Goal: Task Accomplishment & Management: Manage account settings

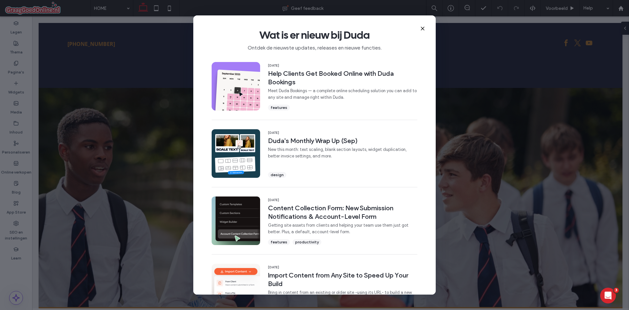
click at [420, 29] on icon at bounding box center [422, 28] width 5 height 5
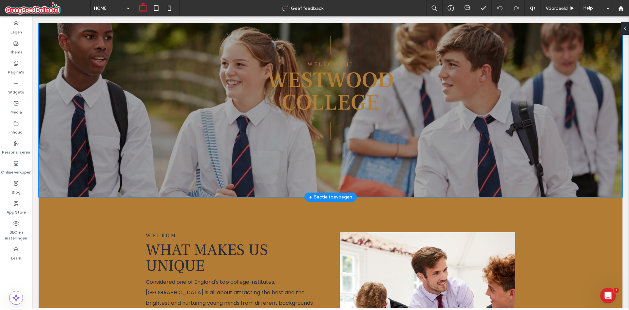
scroll to position [98, 0]
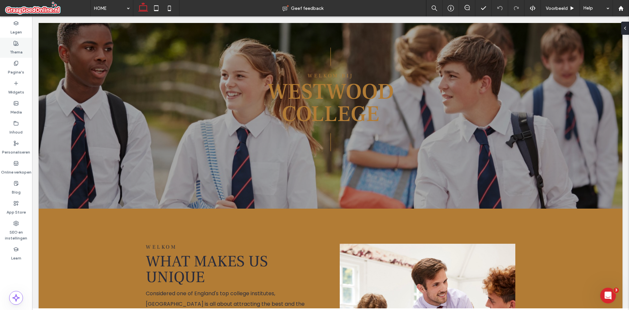
click at [9, 44] on div "Thema" at bounding box center [16, 48] width 32 height 20
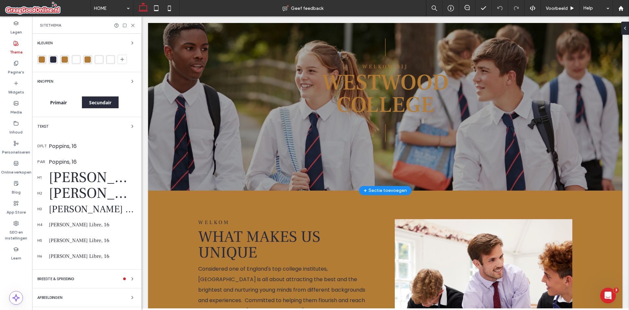
scroll to position [96, 0]
click at [71, 87] on div "Knoppen Primair Secundair" at bounding box center [86, 94] width 99 height 34
click at [111, 82] on div "Knoppen" at bounding box center [86, 81] width 99 height 8
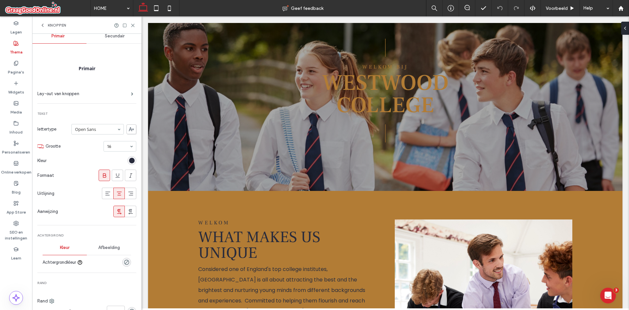
scroll to position [0, 0]
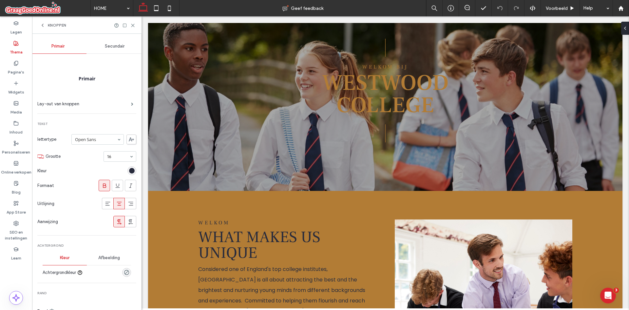
click at [115, 53] on div "Secundair" at bounding box center [114, 46] width 57 height 14
click at [63, 47] on span "Primair" at bounding box center [57, 46] width 13 height 5
click at [105, 46] on span "Secundair" at bounding box center [115, 46] width 20 height 5
click at [61, 49] on div "Primair" at bounding box center [58, 46] width 57 height 14
click at [46, 20] on div "Knoppen" at bounding box center [86, 24] width 109 height 17
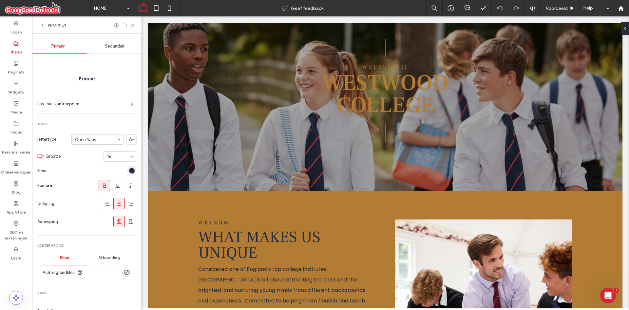
click at [44, 24] on icon at bounding box center [42, 25] width 5 height 5
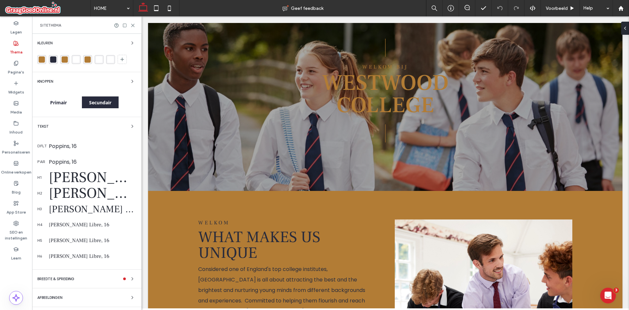
click at [104, 119] on div "Kleuren Knoppen Primair Secundair Tekst dflt Poppins, 16 par Poppins, 16 h1 [PE…" at bounding box center [86, 180] width 109 height 292
click at [128, 129] on span "button" at bounding box center [132, 126] width 8 height 8
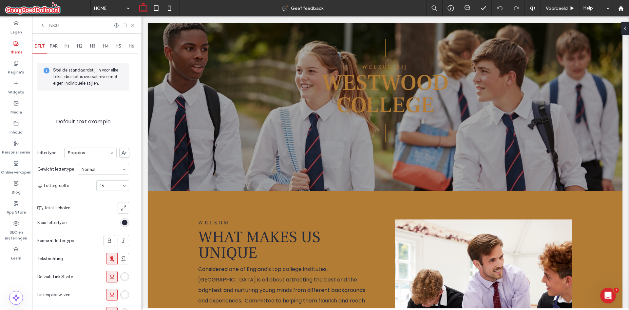
click at [44, 21] on div "Tekst" at bounding box center [86, 24] width 109 height 17
click at [43, 24] on icon at bounding box center [42, 25] width 5 height 5
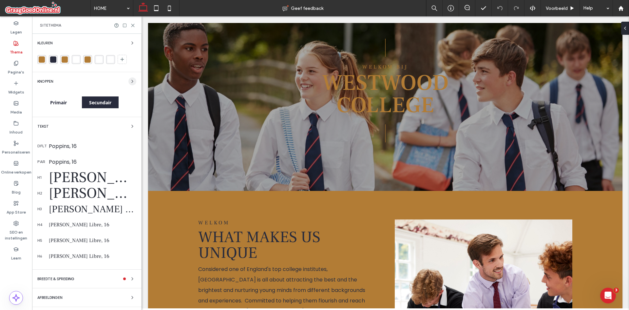
click at [128, 81] on span "button" at bounding box center [132, 81] width 8 height 8
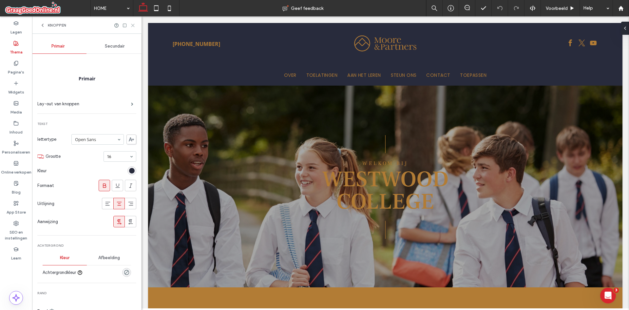
click at [133, 25] on use at bounding box center [132, 25] width 3 height 3
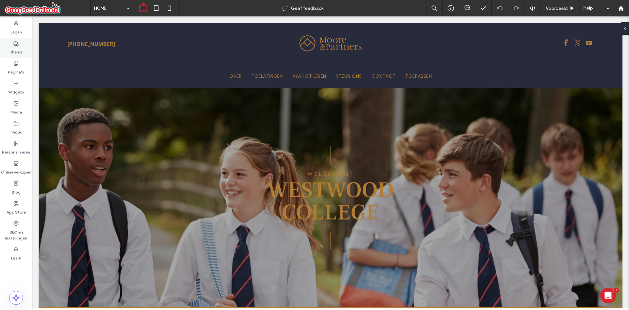
click at [19, 50] on label "Thema" at bounding box center [16, 50] width 13 height 9
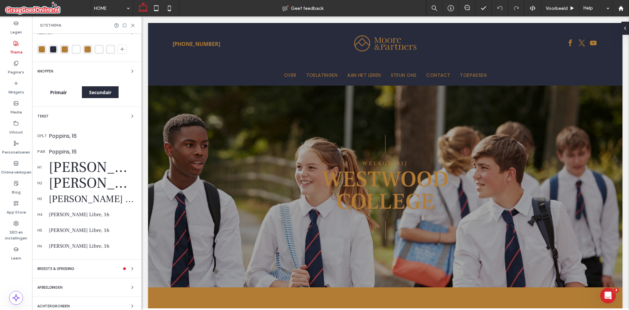
scroll to position [16, 0]
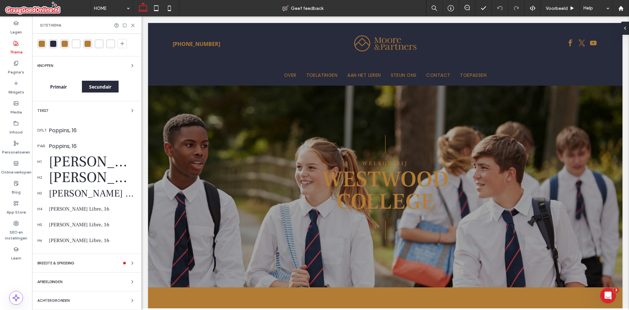
click at [123, 262] on span at bounding box center [124, 262] width 3 height 3
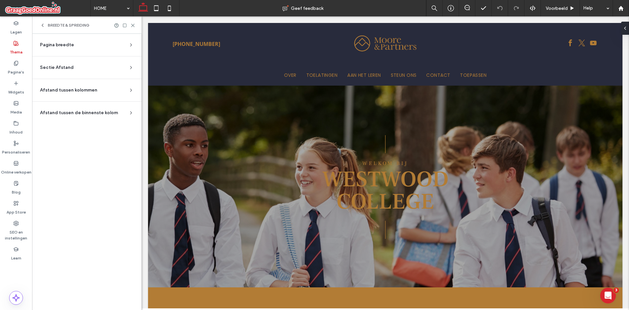
scroll to position [0, 0]
click at [46, 26] on div "BREEDTE & SPREIDING" at bounding box center [64, 25] width 49 height 5
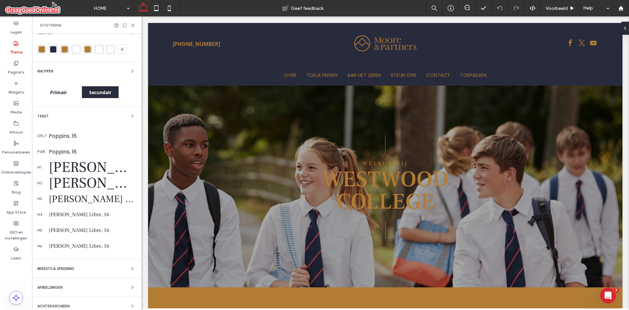
scroll to position [16, 0]
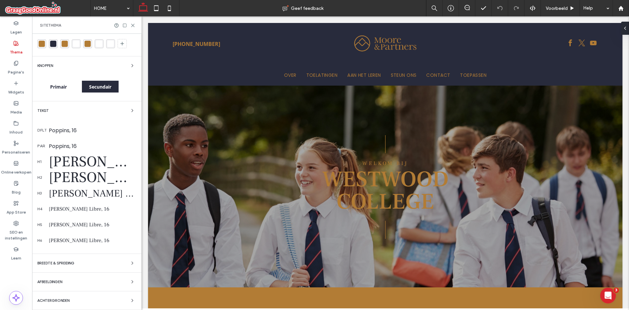
click at [96, 299] on div "Achtergronden" at bounding box center [86, 300] width 99 height 8
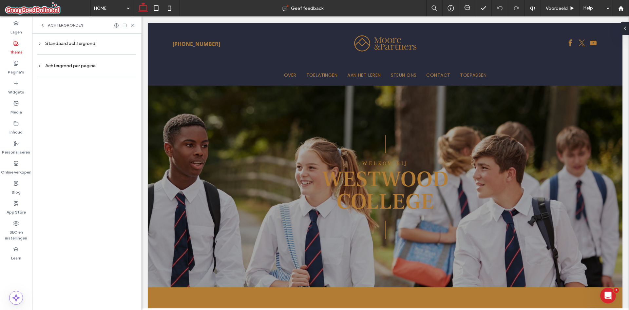
scroll to position [0, 0]
click at [42, 26] on use at bounding box center [42, 25] width 1 height 3
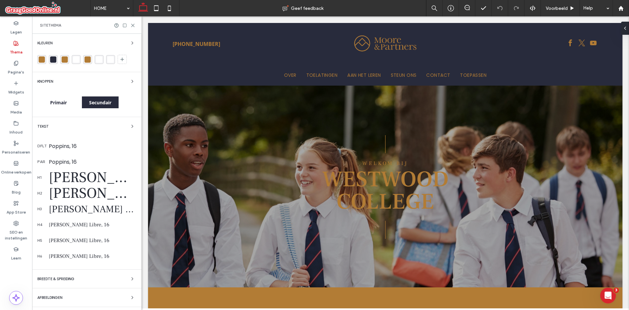
click at [56, 278] on span "BREEDTE & SPREIDING" at bounding box center [55, 279] width 37 height 4
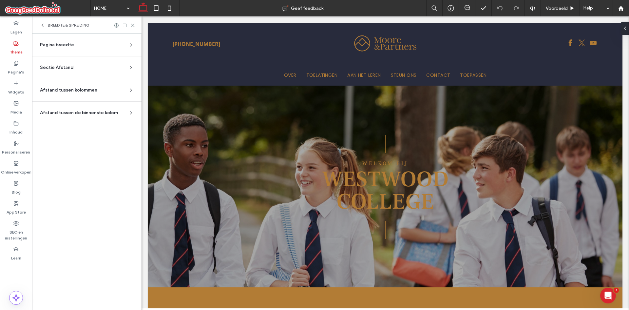
click at [100, 92] on div "Afstand tussen kolommen" at bounding box center [84, 90] width 88 height 7
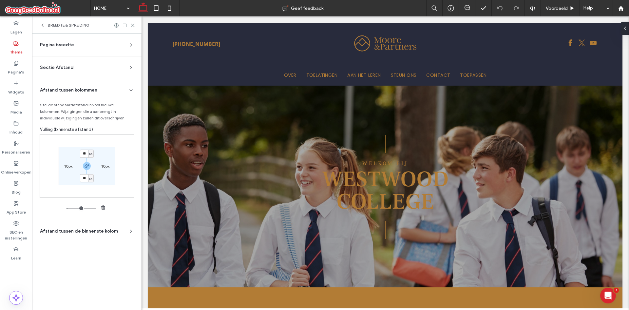
click at [109, 232] on span "Afstand tussen de binnenste kolom" at bounding box center [79, 231] width 78 height 7
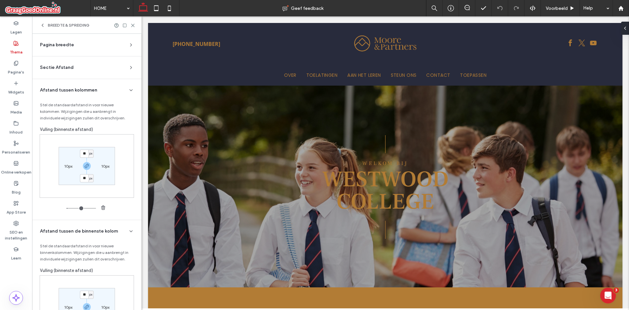
click at [135, 25] on div "BREEDTE & SPREIDING" at bounding box center [86, 24] width 109 height 17
click at [135, 28] on div "BREEDTE & SPREIDING" at bounding box center [86, 24] width 109 height 17
click at [135, 24] on icon at bounding box center [132, 25] width 5 height 5
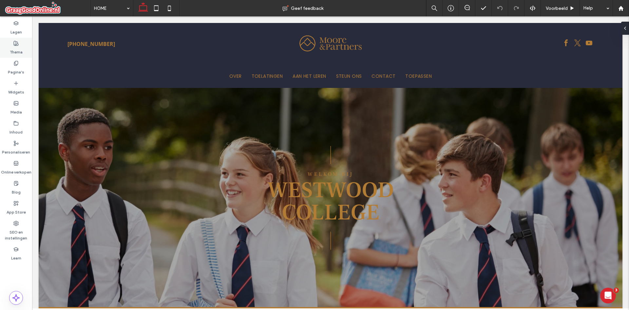
click at [15, 41] on icon at bounding box center [15, 43] width 5 height 5
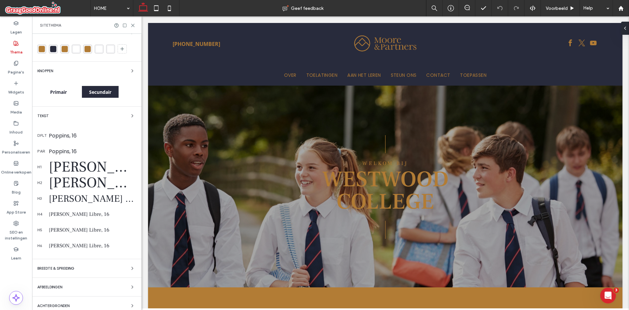
scroll to position [16, 0]
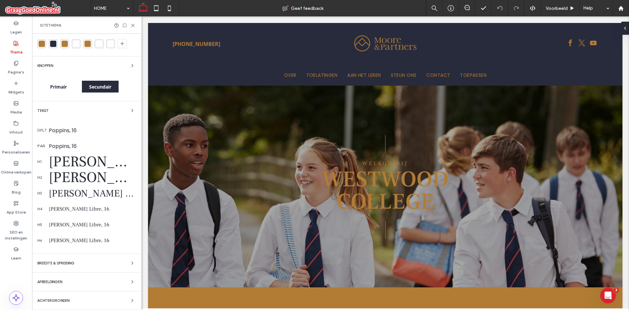
click at [88, 263] on div "BREEDTE & SPREIDING" at bounding box center [86, 263] width 99 height 8
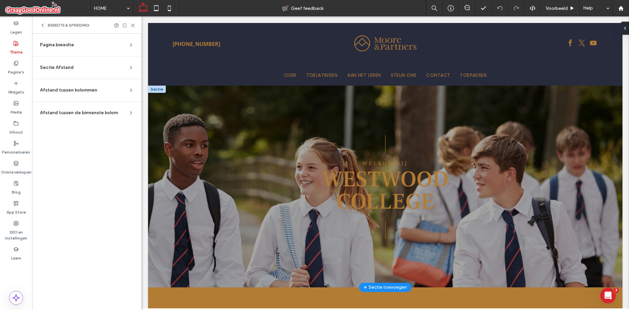
scroll to position [0, 0]
click at [84, 48] on div "Pagina breedte" at bounding box center [84, 45] width 88 height 7
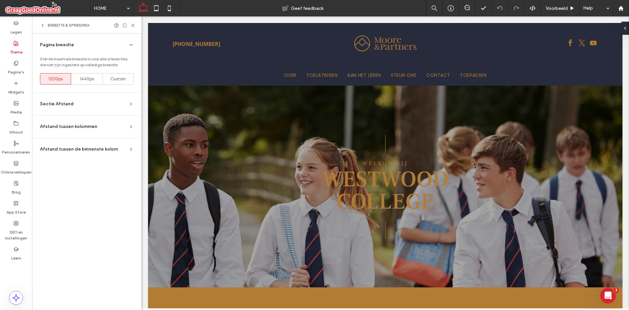
click at [84, 48] on div "Pagina breedte" at bounding box center [84, 45] width 88 height 7
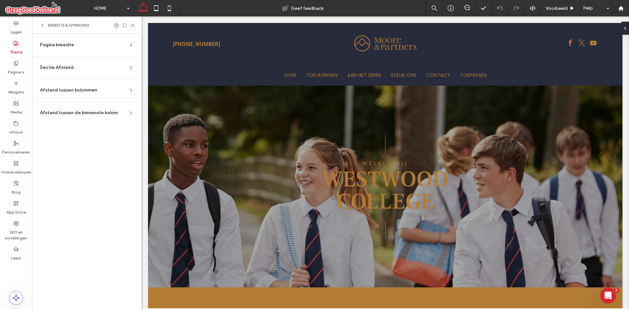
click at [96, 71] on section "Sectie Afstand Stel de standaardafstand in voor nieuwe secties. Wijzigingen die…" at bounding box center [86, 67] width 99 height 22
click at [97, 69] on div "Sectie Afstand" at bounding box center [84, 67] width 88 height 7
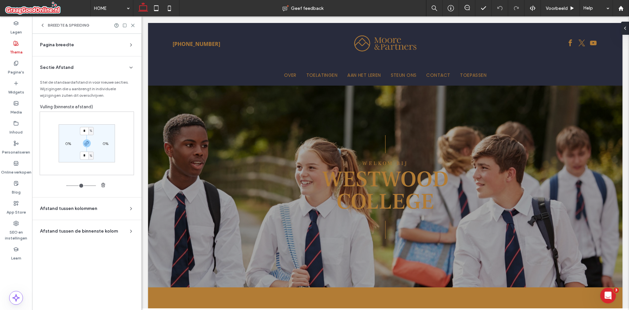
click at [119, 71] on div "Stel de standaardafstand in voor nieuwe secties. Wijzigingen die u aanbrengt in…" at bounding box center [87, 130] width 94 height 118
click at [129, 70] on div "Sectie Afstand" at bounding box center [87, 67] width 94 height 7
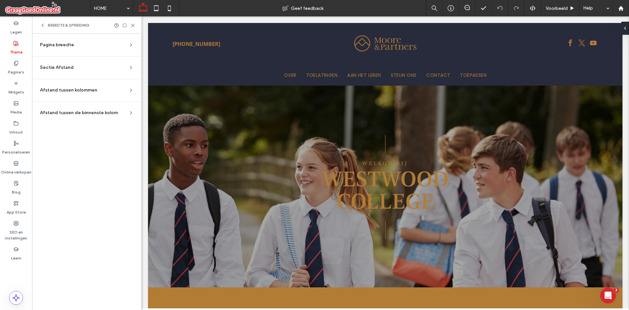
click at [129, 86] on section "Afstand tussen kolommen Stel de standaardafstand in voor nieuwe kolommen. Wijzi…" at bounding box center [86, 90] width 99 height 22
click at [129, 89] on icon at bounding box center [130, 89] width 5 height 5
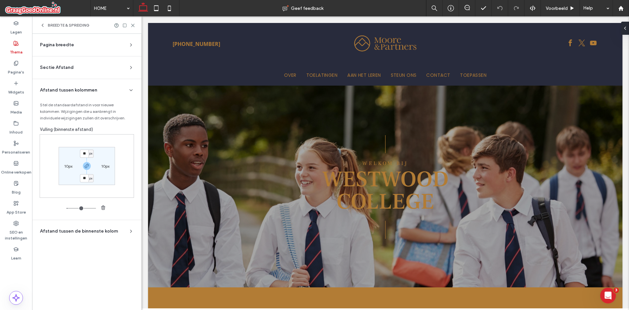
click at [129, 89] on icon at bounding box center [130, 89] width 5 height 5
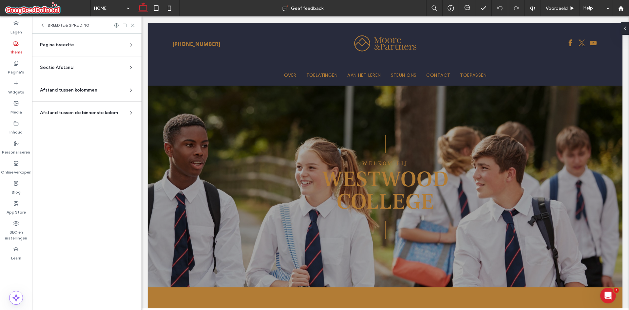
click at [131, 118] on section "Afstand tussen de binnenste kolom Stel de standaardafstand in voor nieuwe binne…" at bounding box center [86, 113] width 99 height 22
click at [130, 115] on icon at bounding box center [130, 112] width 5 height 5
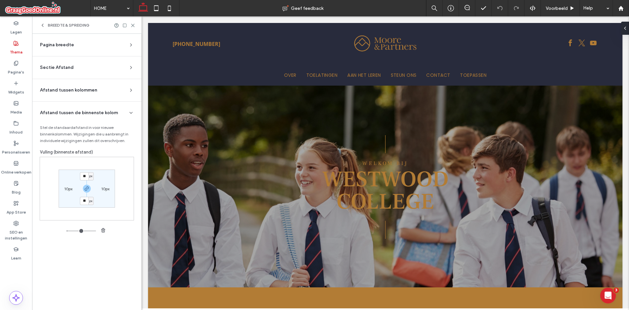
click at [130, 115] on icon at bounding box center [130, 112] width 5 height 5
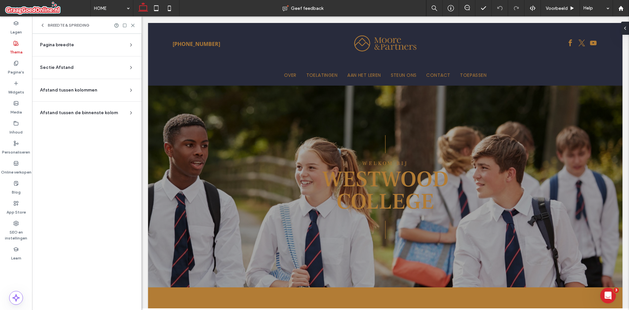
click at [39, 24] on div "BREEDTE & SPREIDING" at bounding box center [86, 24] width 109 height 17
click at [42, 23] on icon at bounding box center [42, 25] width 5 height 5
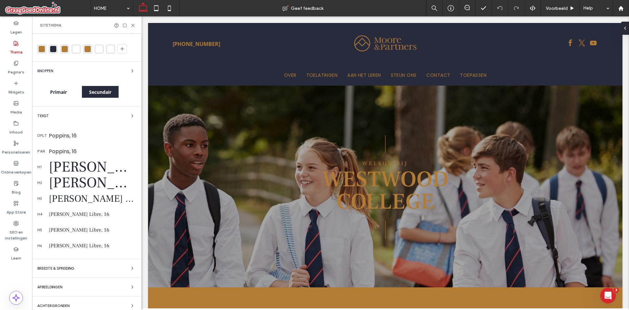
scroll to position [16, 0]
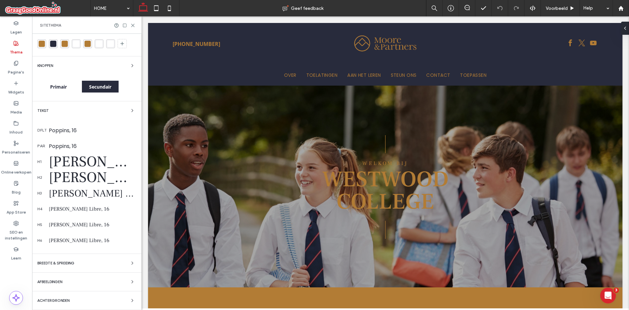
click at [97, 279] on div "Afbeeldingen" at bounding box center [86, 281] width 99 height 8
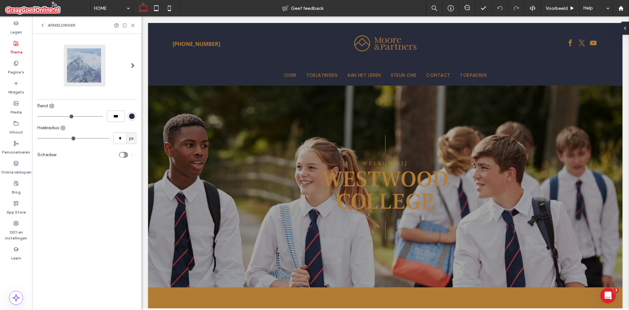
scroll to position [0, 0]
click at [48, 22] on div "Afbeeldingen" at bounding box center [86, 24] width 109 height 17
click at [45, 23] on icon at bounding box center [42, 25] width 5 height 5
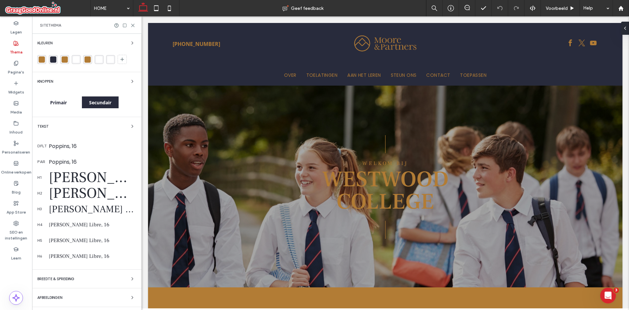
drag, startPoint x: 95, startPoint y: 275, endPoint x: 95, endPoint y: 269, distance: 5.9
click at [95, 274] on div "Kleuren Knoppen Primair Secundair Tekst dflt Poppins, 16 par Poppins, 16 h1 [PE…" at bounding box center [86, 180] width 109 height 292
click at [126, 282] on div "Kleuren Knoppen Primair Secundair Tekst dflt Poppins, 16 par Poppins, 16 h1 [PE…" at bounding box center [86, 180] width 109 height 292
click at [130, 280] on icon "button" at bounding box center [132, 278] width 5 height 5
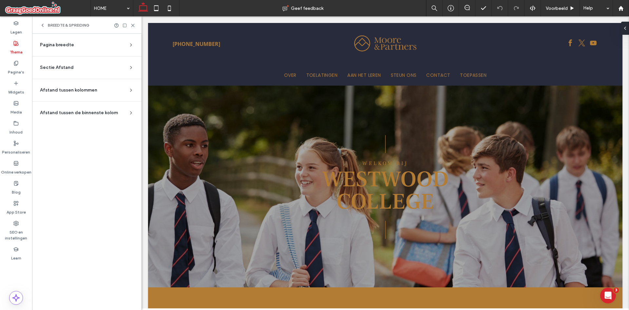
click at [115, 41] on section "Pagina breedte Stel de maximale breedte in voor alle sitesecties die niet zijn …" at bounding box center [86, 47] width 99 height 17
click at [121, 43] on div "Pagina breedte" at bounding box center [84, 45] width 88 height 7
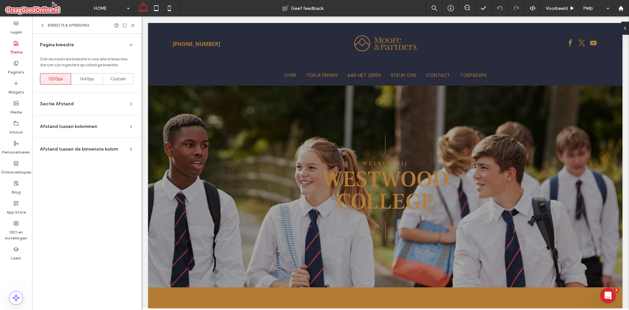
click at [120, 98] on section "Sectie Afstand Stel de standaardafstand in voor nieuwe secties. Wijzigingen die…" at bounding box center [86, 104] width 99 height 22
click at [125, 98] on section "Sectie Afstand Stel de standaardafstand in voor nieuwe secties. Wijzigingen die…" at bounding box center [86, 104] width 99 height 22
click at [130, 100] on section "Sectie Afstand Stel de standaardafstand in voor nieuwe secties. Wijzigingen die…" at bounding box center [86, 104] width 99 height 22
click at [130, 103] on icon at bounding box center [130, 103] width 5 height 5
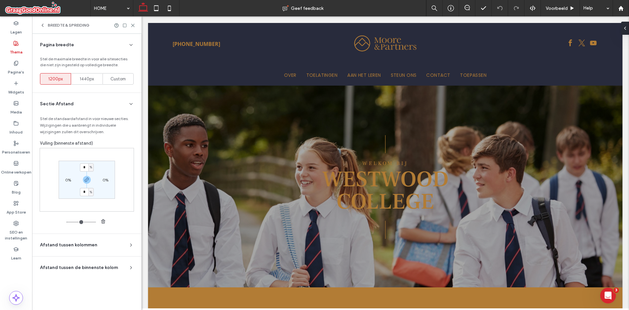
click at [112, 243] on div "Afstand tussen kolommen" at bounding box center [84, 244] width 88 height 7
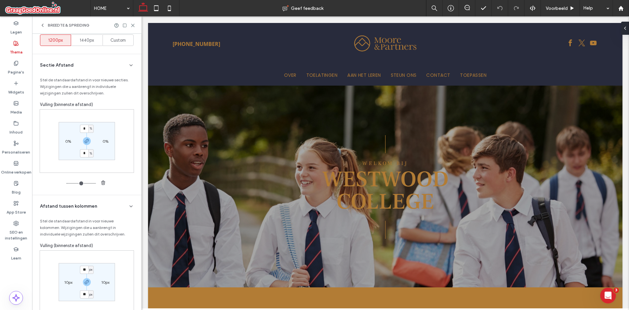
scroll to position [92, 0]
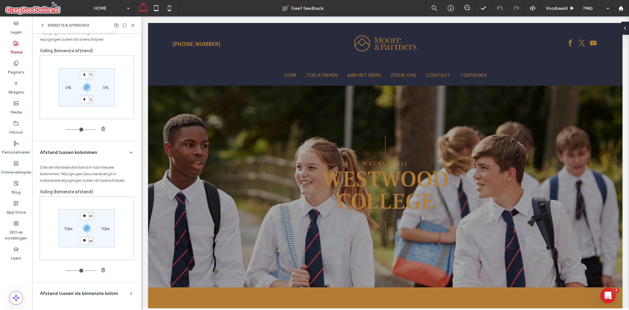
click at [120, 294] on div "Afstand tussen de binnenste kolom" at bounding box center [84, 293] width 88 height 7
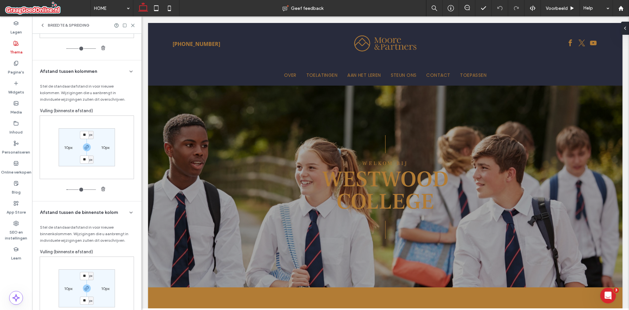
scroll to position [211, 0]
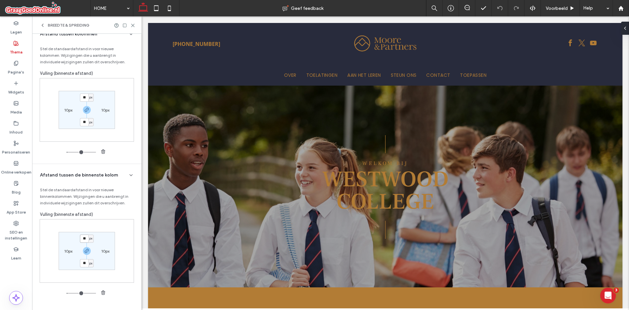
click at [84, 238] on input "**" at bounding box center [84, 238] width 9 height 8
click at [84, 239] on input "**" at bounding box center [84, 238] width 9 height 8
type input "***"
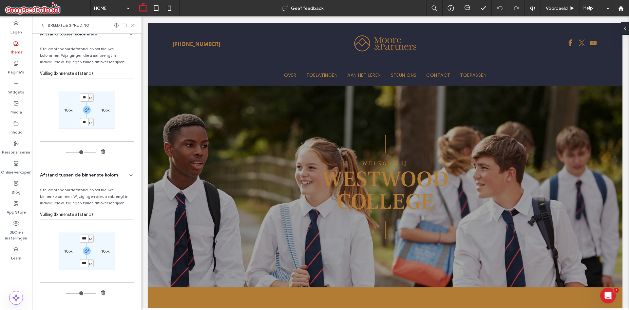
click at [129, 292] on div "*** px 10px *** px 10px" at bounding box center [87, 258] width 94 height 78
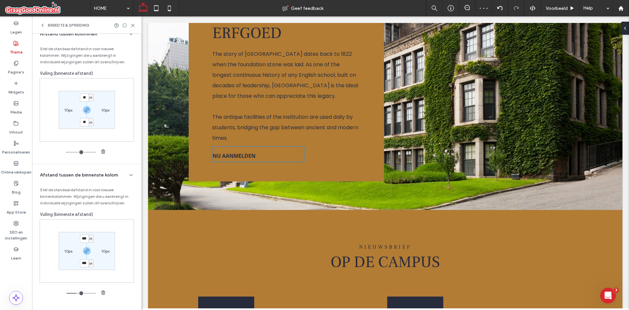
scroll to position [622, 0]
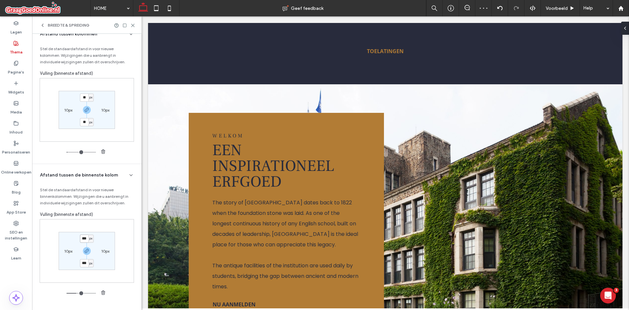
click at [84, 239] on input "***" at bounding box center [84, 238] width 9 height 8
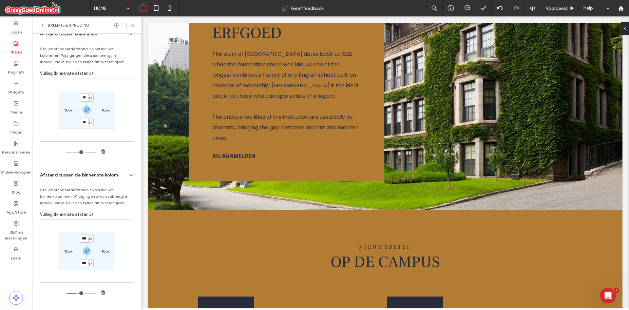
scroll to position [764, 0]
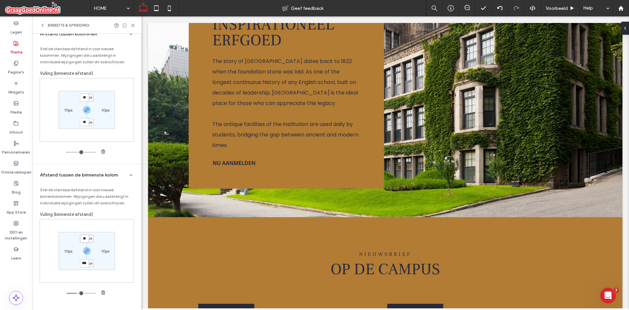
type input "**"
click at [115, 300] on section "Afstand tussen de binnenste kolom Stel de standaardafstand in voor nieuwe binne…" at bounding box center [86, 234] width 99 height 141
click at [67, 295] on div at bounding box center [87, 292] width 41 height 9
type input "**"
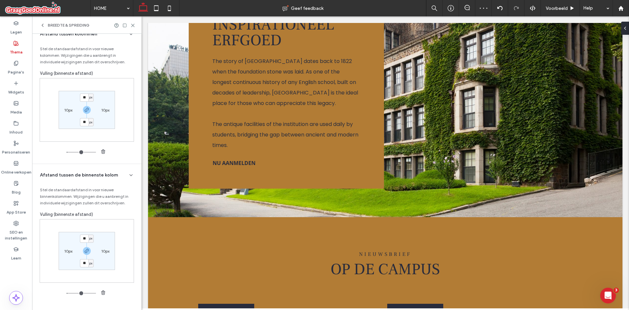
type input "**"
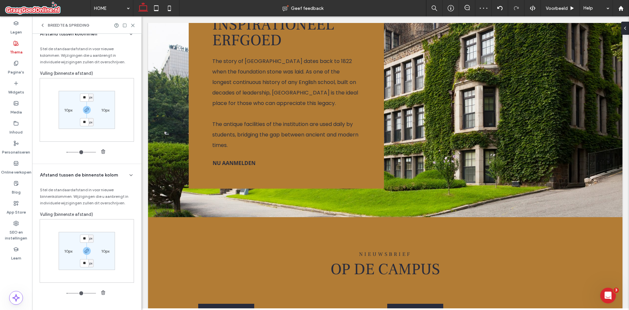
type input "***"
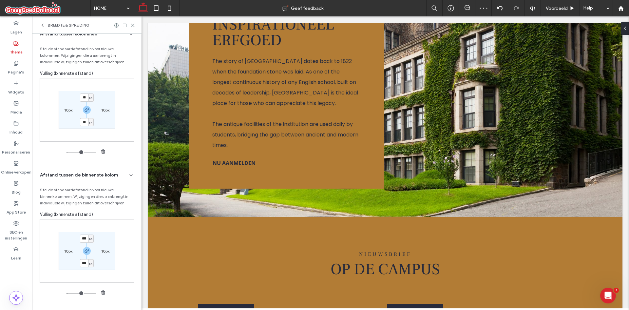
type input "***"
drag, startPoint x: 68, startPoint y: 293, endPoint x: 152, endPoint y: 287, distance: 84.5
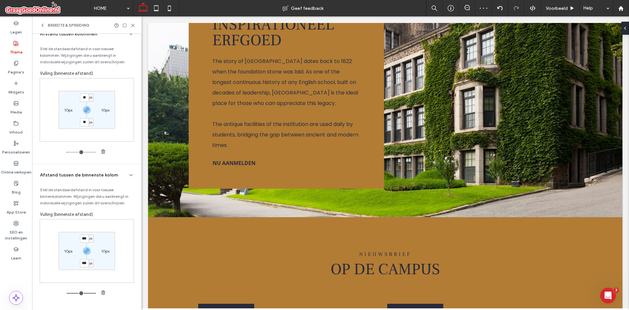
click at [96, 293] on input "range" at bounding box center [81, 293] width 29 height 1
type input "***"
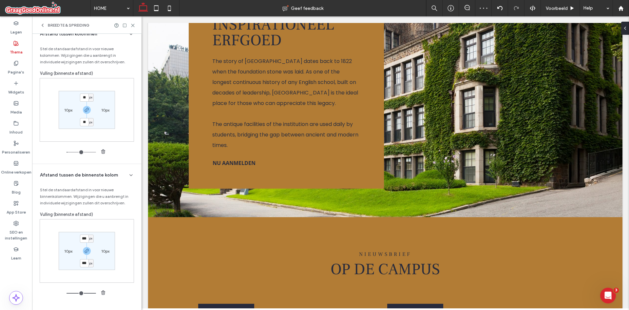
type input "***"
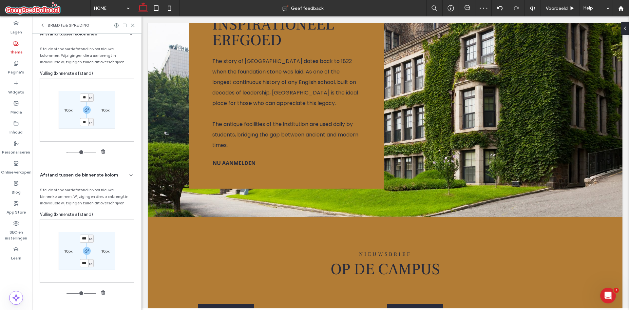
type input "***"
type input "*"
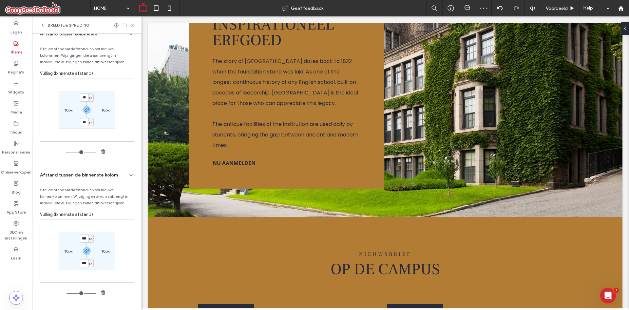
type input "*"
drag, startPoint x: 91, startPoint y: 294, endPoint x: 0, endPoint y: 284, distance: 91.9
type input "*"
click at [67, 293] on input "range" at bounding box center [81, 293] width 29 height 1
click at [83, 266] on input "*" at bounding box center [84, 263] width 9 height 8
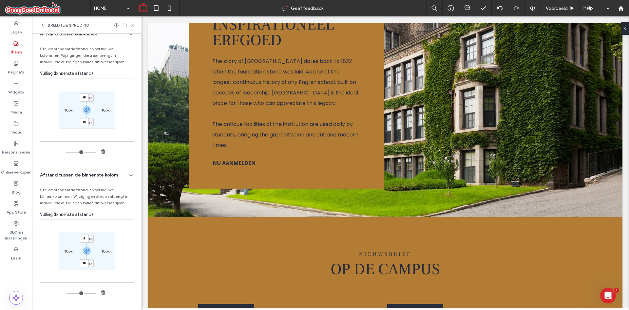
type input "**"
click at [121, 289] on div "** px 10px ** px 10px" at bounding box center [87, 258] width 94 height 78
click at [16, 46] on label "Thema" at bounding box center [16, 50] width 13 height 9
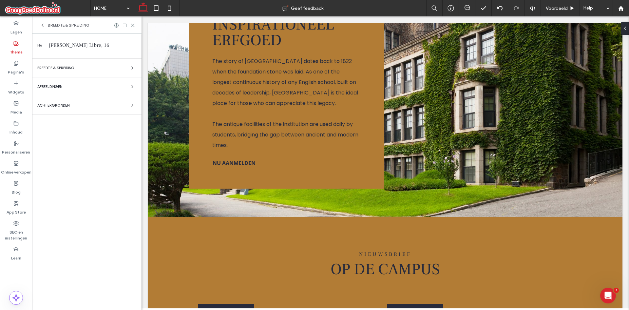
scroll to position [16, 0]
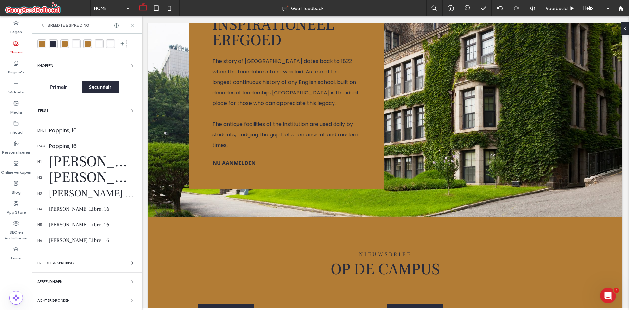
click at [70, 106] on div "Kleuren Knoppen Primair Secundair Tekst dflt Poppins, 16 par Poppins, 16 h1 [PE…" at bounding box center [86, 164] width 109 height 292
drag, startPoint x: 119, startPoint y: 110, endPoint x: 130, endPoint y: 109, distance: 11.5
click at [119, 109] on div "Tekst" at bounding box center [86, 110] width 99 height 8
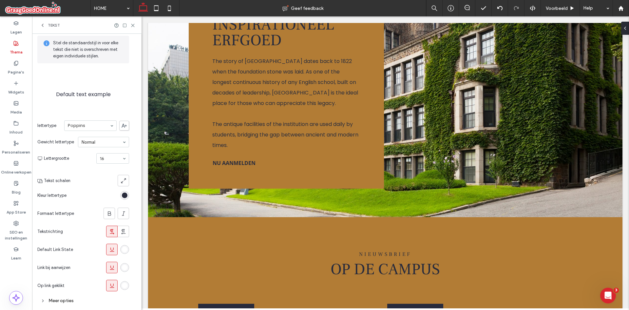
scroll to position [37, 0]
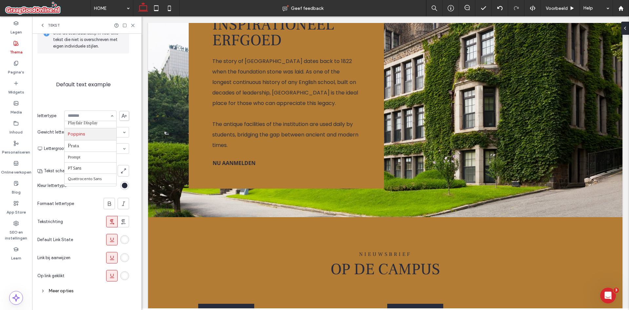
click at [84, 114] on input at bounding box center [89, 115] width 42 height 5
click at [112, 99] on div "Stel de standaardstijl in voor elke tekst die niet is overschreven met eigen in…" at bounding box center [83, 161] width 92 height 286
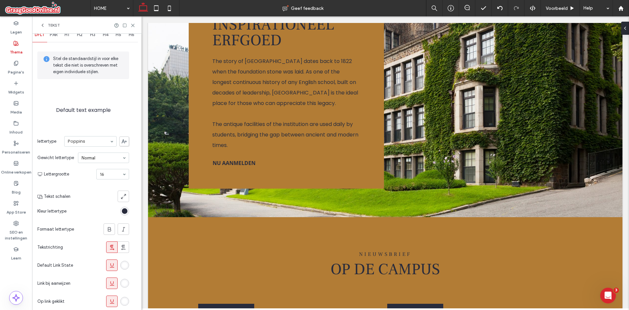
scroll to position [0, 0]
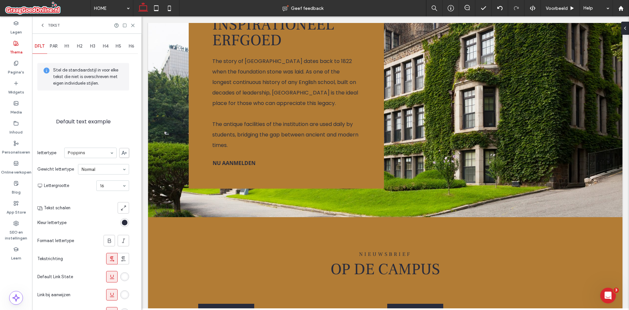
click at [70, 47] on div "H1" at bounding box center [66, 46] width 13 height 14
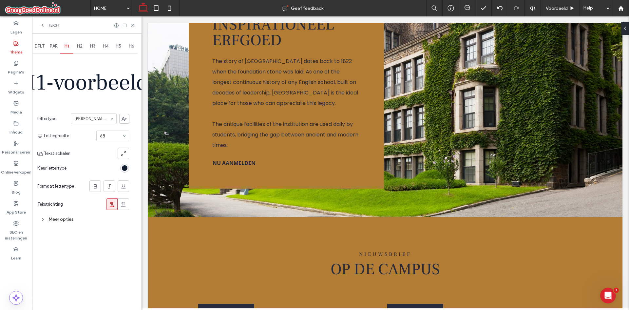
click at [84, 45] on div "H2" at bounding box center [79, 46] width 13 height 14
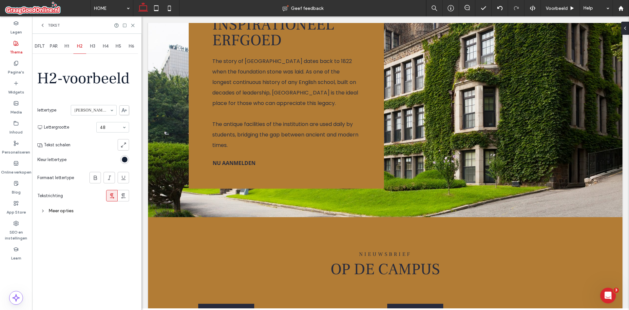
click at [92, 45] on span "H3" at bounding box center [92, 46] width 5 height 5
click at [98, 44] on div "H3" at bounding box center [92, 46] width 13 height 14
click at [107, 44] on span "H4" at bounding box center [106, 46] width 6 height 5
click at [122, 44] on div "H5" at bounding box center [118, 46] width 13 height 14
click at [130, 44] on span "H6" at bounding box center [132, 46] width 6 height 5
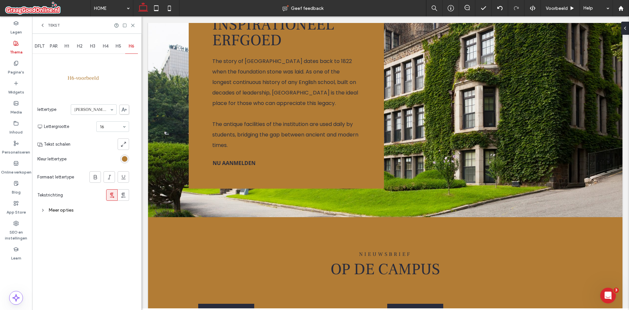
click at [52, 47] on span "PAR" at bounding box center [54, 46] width 8 height 5
click at [42, 48] on span "DFLT" at bounding box center [40, 46] width 10 height 5
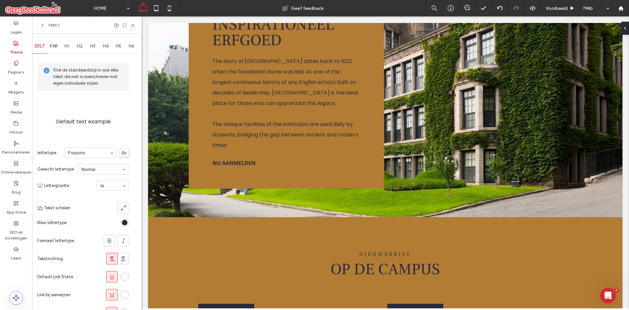
click at [54, 48] on span "PAR" at bounding box center [54, 46] width 8 height 5
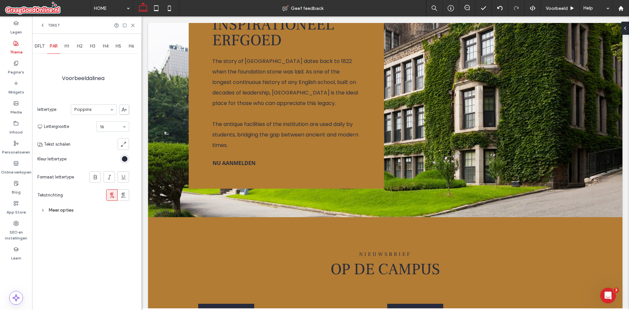
click at [65, 46] on div "H1" at bounding box center [66, 46] width 13 height 14
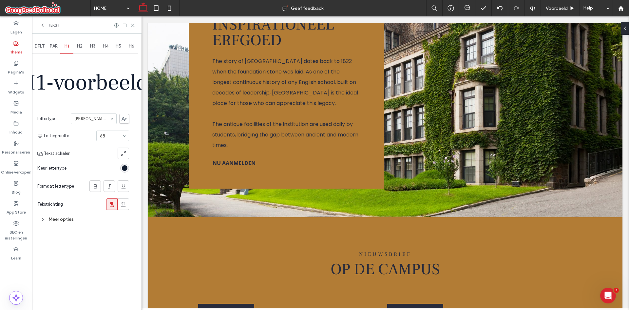
click at [55, 47] on span "PAR" at bounding box center [54, 46] width 8 height 5
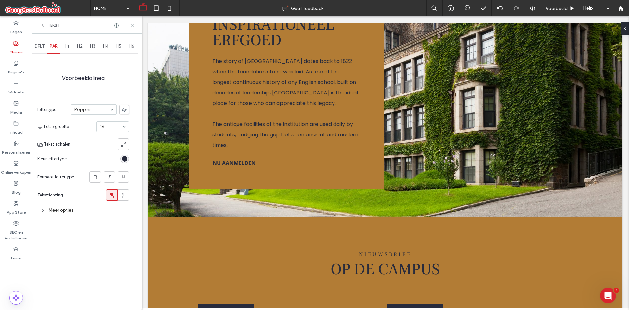
click at [43, 48] on span "DFLT" at bounding box center [40, 46] width 10 height 5
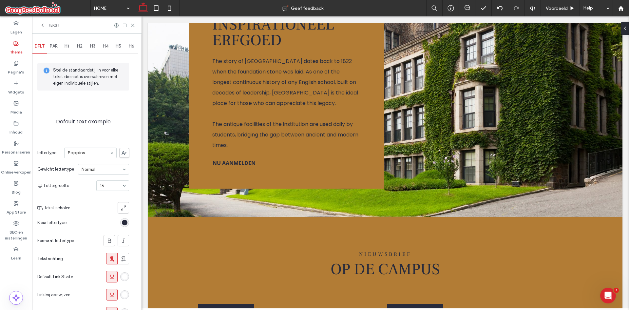
click at [55, 46] on span "PAR" at bounding box center [54, 46] width 8 height 5
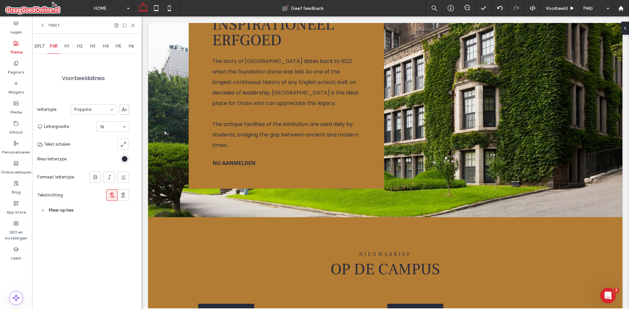
click at [64, 45] on div "H1" at bounding box center [66, 46] width 13 height 14
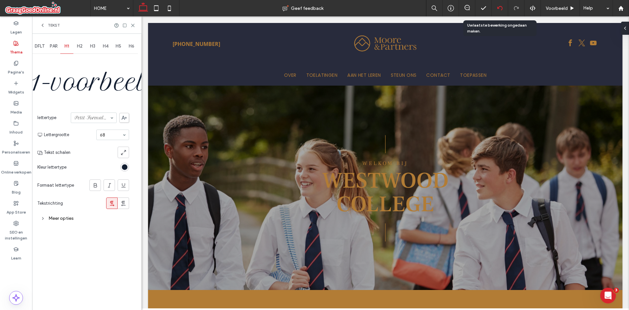
click at [496, 7] on div at bounding box center [500, 8] width 16 height 5
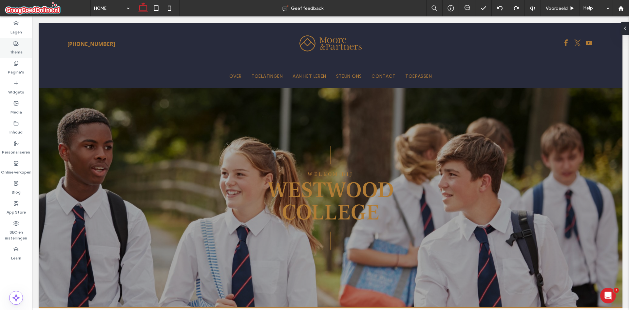
click at [11, 43] on div "Thema" at bounding box center [16, 48] width 32 height 20
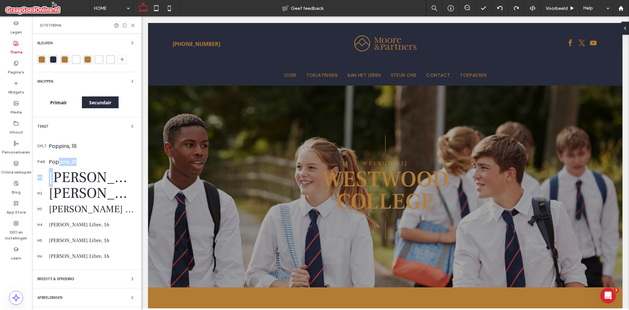
drag, startPoint x: 59, startPoint y: 159, endPoint x: 55, endPoint y: 177, distance: 18.1
click at [56, 178] on div "dflt Poppins, 16 par Poppins, 16 h1 [PERSON_NAME] Libre, 68 h2 [PERSON_NAME] Li…" at bounding box center [86, 201] width 99 height 126
click at [40, 132] on div "Tekst dflt Poppins, 16 par Poppins, 16 h1 [PERSON_NAME] Libre, 68 h2 [PERSON_NA…" at bounding box center [86, 193] width 99 height 142
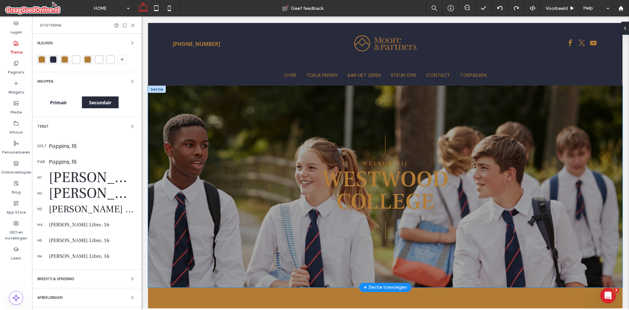
click at [249, 110] on div "| | [GEOGRAPHIC_DATA] bij Westwood Colleg e" at bounding box center [385, 186] width 393 height 201
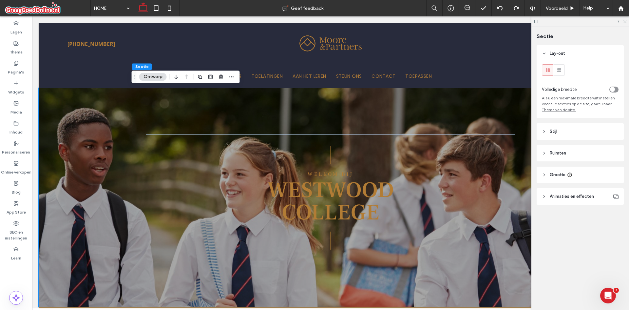
click at [623, 22] on icon at bounding box center [624, 21] width 4 height 4
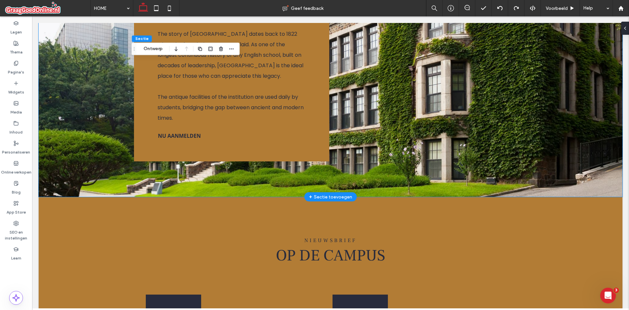
scroll to position [852, 0]
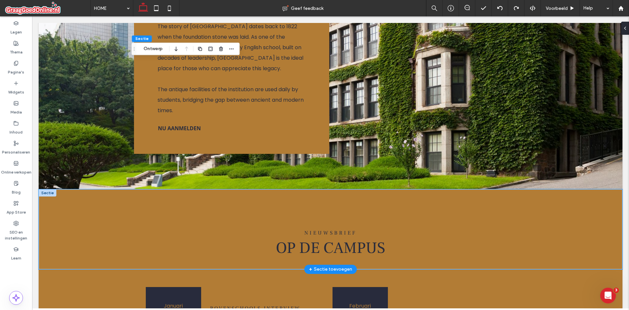
click at [250, 219] on div "nieuwsbrief Op de campus" at bounding box center [330, 229] width 393 height 80
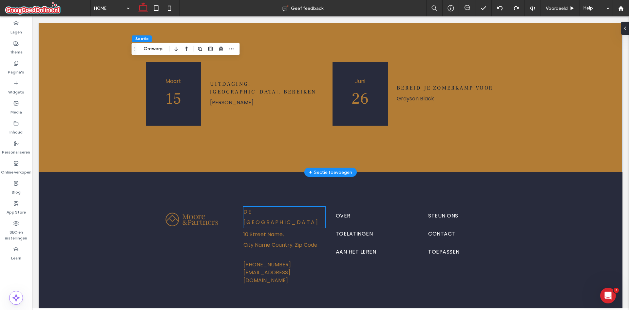
scroll to position [1061, 0]
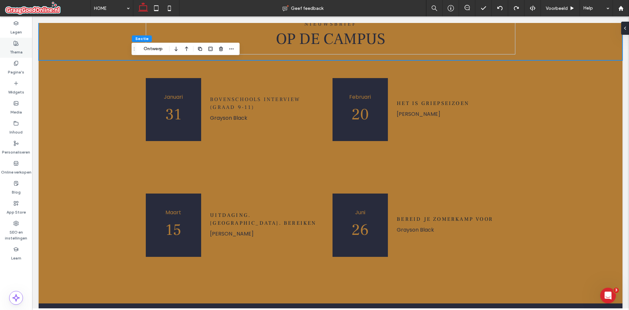
click at [18, 54] on label "Thema" at bounding box center [16, 50] width 13 height 9
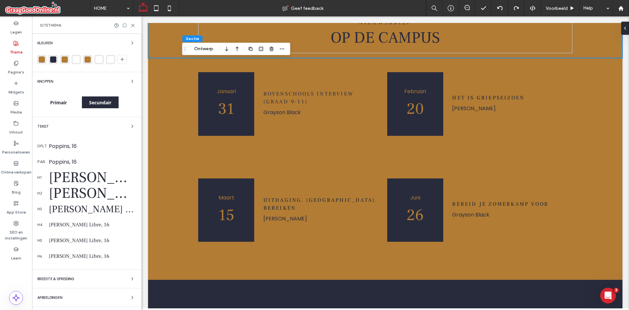
scroll to position [994, 0]
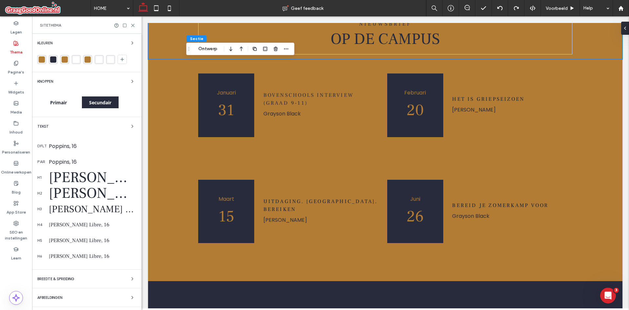
click at [127, 121] on div "Kleuren Knoppen Primair Secundair Tekst dflt Poppins, 16 par Poppins, 16 h1 [PE…" at bounding box center [86, 180] width 109 height 292
click at [128, 130] on span "button" at bounding box center [132, 126] width 8 height 8
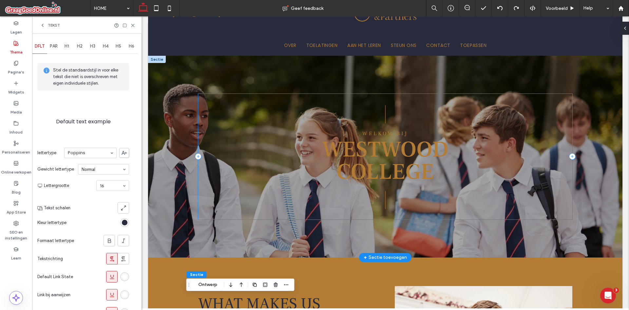
scroll to position [11, 0]
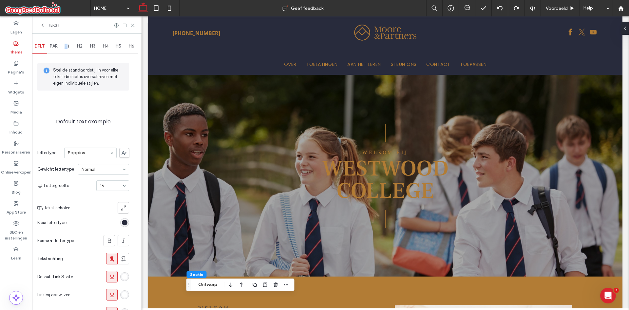
click at [67, 48] on span "H1" at bounding box center [67, 46] width 5 height 5
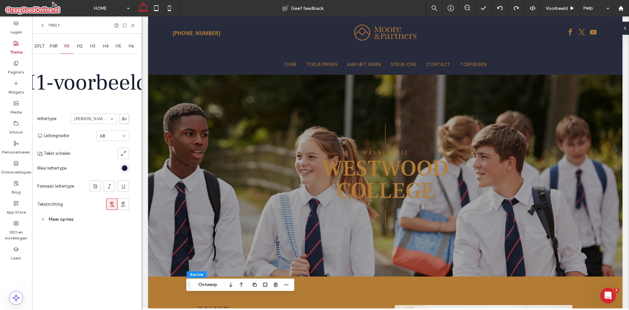
click at [89, 45] on div "H3" at bounding box center [92, 46] width 13 height 14
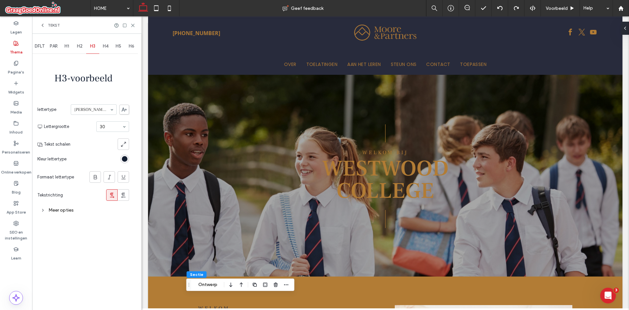
click at [81, 47] on span "H2" at bounding box center [80, 46] width 6 height 5
click at [70, 43] on div "H1" at bounding box center [66, 46] width 13 height 14
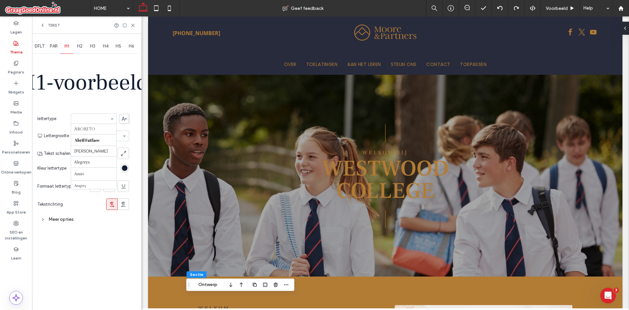
scroll to position [213, 0]
click at [96, 121] on input at bounding box center [91, 118] width 35 height 5
click at [100, 98] on span at bounding box center [98, 145] width 5 height 170
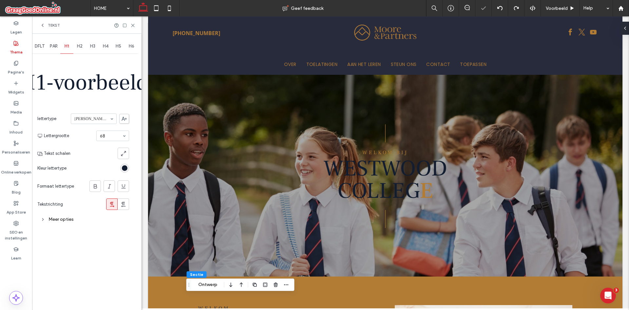
click at [94, 131] on section "Lettergrootte 68" at bounding box center [86, 135] width 85 height 17
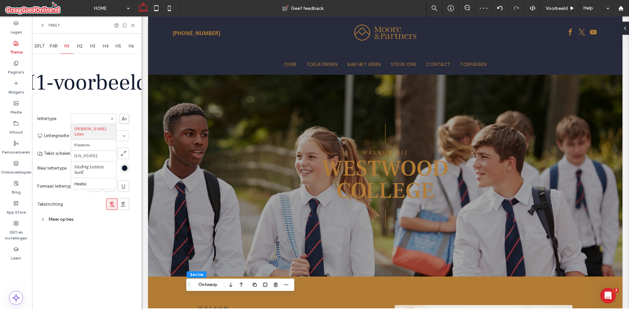
drag, startPoint x: 106, startPoint y: 127, endPoint x: 84, endPoint y: 128, distance: 22.6
drag, startPoint x: 84, startPoint y: 128, endPoint x: 83, endPoint y: 111, distance: 17.0
click at [83, 111] on section "lettertype Aboreto Abril [PERSON_NAME] Alegreya Amiri Arapey [PERSON_NAME] Be V…" at bounding box center [83, 118] width 92 height 17
click at [50, 44] on span "PAR" at bounding box center [54, 46] width 8 height 5
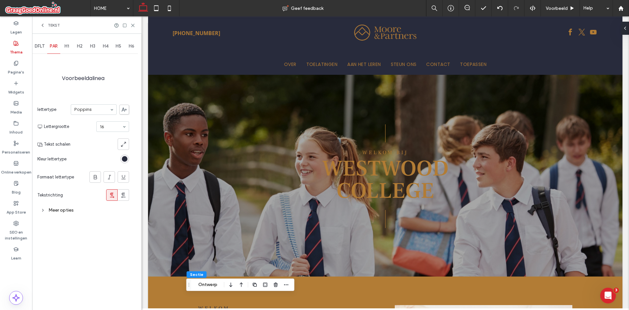
drag, startPoint x: 52, startPoint y: 47, endPoint x: 44, endPoint y: 84, distance: 38.5
click at [44, 84] on div "Voorbeeldalinea lettertype Poppins Lettergrootte 16 Tekst schalen Kleur lettert…" at bounding box center [83, 135] width 92 height 161
click at [67, 45] on span "H1" at bounding box center [67, 46] width 5 height 5
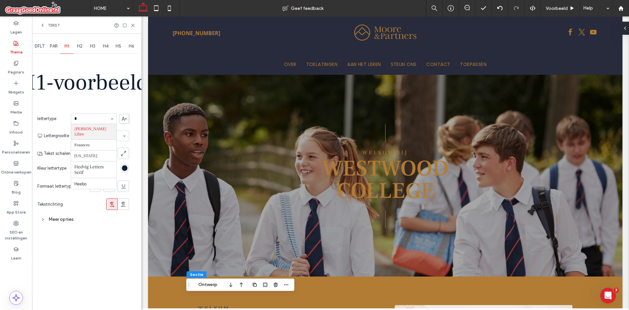
scroll to position [127, 0]
type input "**"
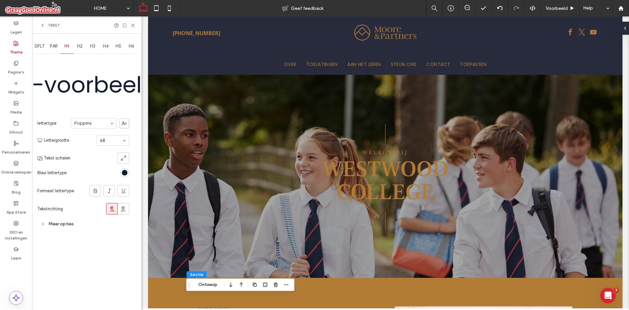
click at [111, 125] on div "Poppins" at bounding box center [94, 123] width 46 height 10
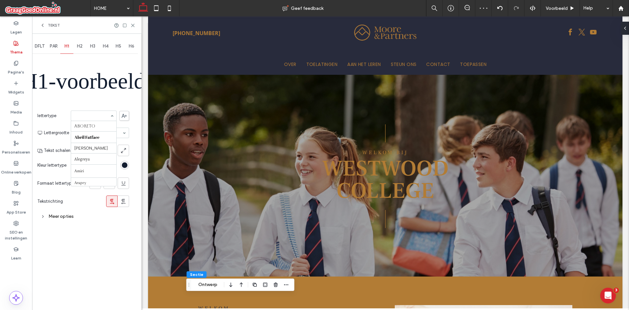
click at [109, 114] on div "Aboreto Abril [PERSON_NAME] Alegreya [PERSON_NAME] [PERSON_NAME] Be Vietnam Beb…" at bounding box center [94, 115] width 46 height 10
type input "**"
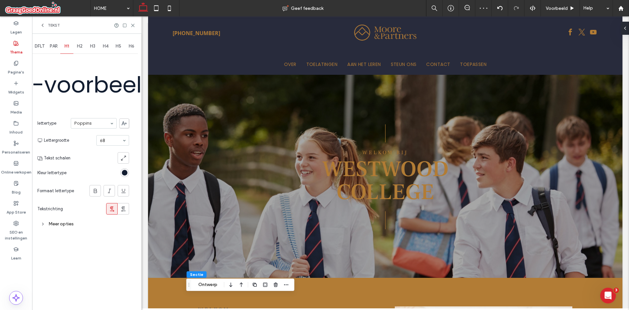
click at [84, 46] on div "H2" at bounding box center [79, 46] width 13 height 14
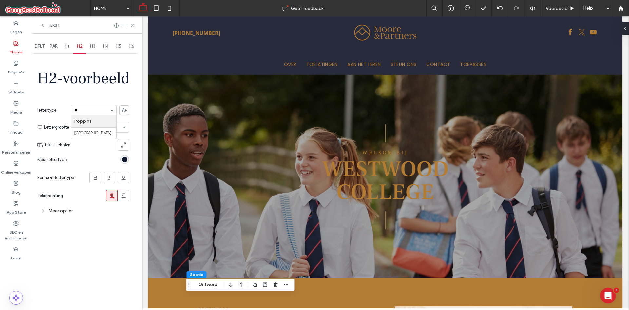
type input "***"
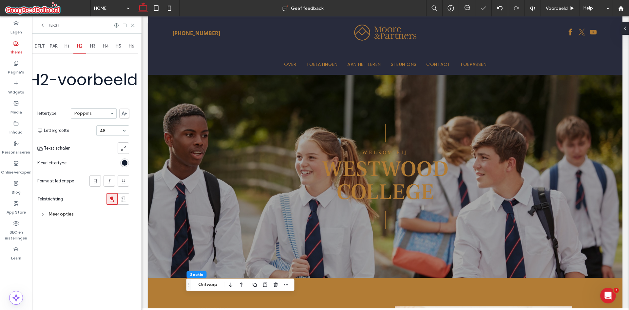
click at [91, 48] on span "H3" at bounding box center [92, 46] width 5 height 5
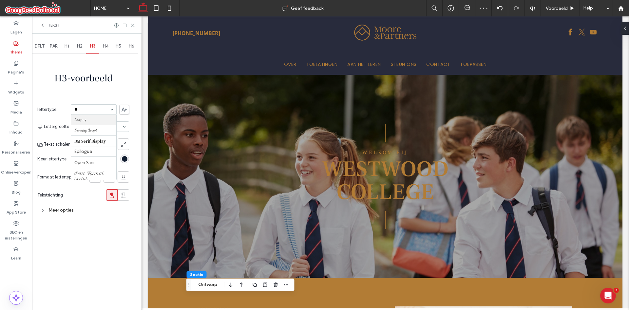
type input "***"
click at [103, 44] on span "H4" at bounding box center [106, 46] width 6 height 5
type input "***"
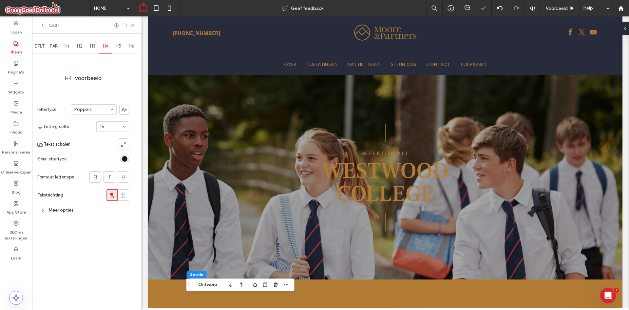
click at [121, 48] on span "H5" at bounding box center [119, 46] width 6 height 5
type input "***"
click at [131, 48] on span "H6" at bounding box center [132, 46] width 6 height 5
type input "***"
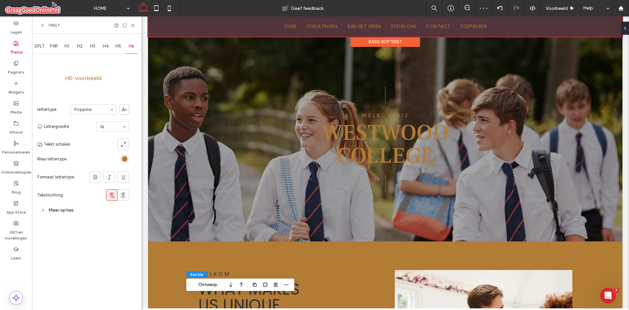
scroll to position [11, 0]
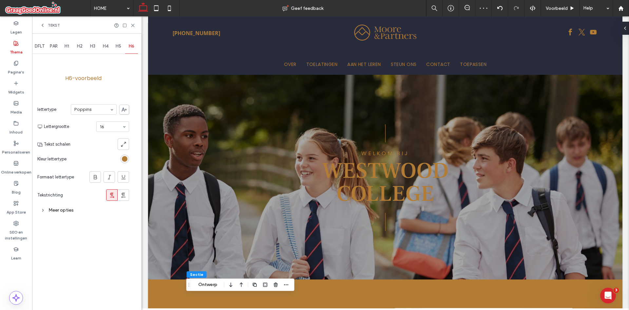
click at [117, 48] on span "H5" at bounding box center [119, 46] width 6 height 5
click at [107, 47] on span "H4" at bounding box center [106, 46] width 6 height 5
drag, startPoint x: 99, startPoint y: 46, endPoint x: 92, endPoint y: 47, distance: 7.2
click at [99, 46] on div "H3" at bounding box center [92, 46] width 13 height 14
click at [86, 48] on div "H2" at bounding box center [79, 46] width 13 height 14
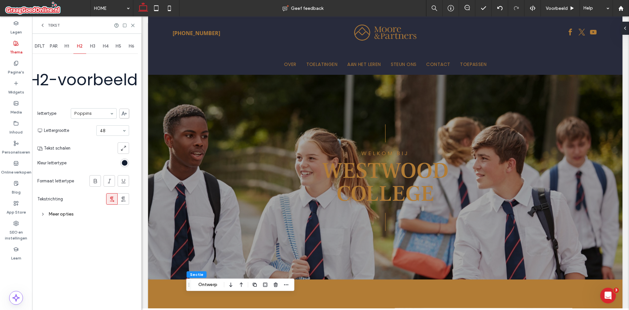
click at [67, 47] on span "H1" at bounding box center [67, 46] width 5 height 5
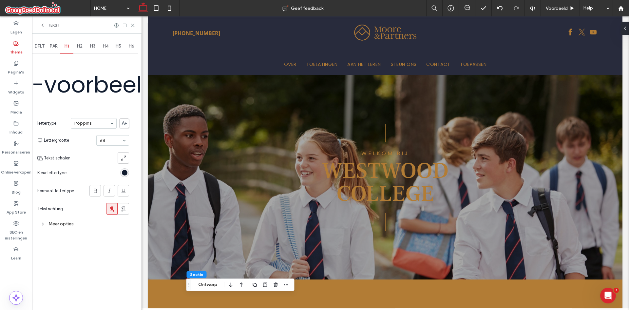
click at [56, 47] on span "PAR" at bounding box center [54, 46] width 8 height 5
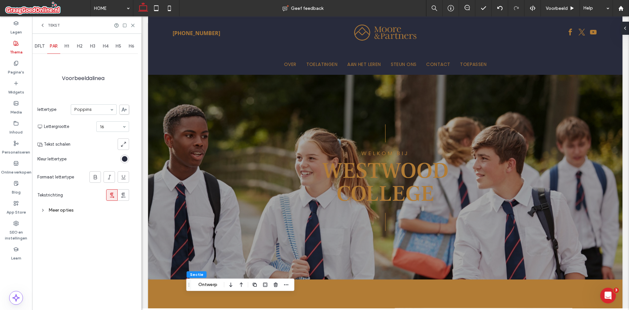
click at [31, 50] on div "Thema" at bounding box center [16, 48] width 32 height 20
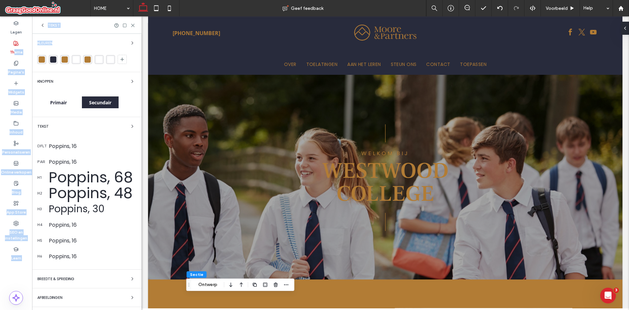
drag, startPoint x: 89, startPoint y: 43, endPoint x: 10, endPoint y: 55, distance: 80.3
click at [10, 55] on div "Lagen Thema Pagina's Widgets Media Inhoud Personaliseren Online verkopen Blog A…" at bounding box center [71, 162] width 142 height 293
click at [94, 43] on div "Kleuren" at bounding box center [86, 43] width 99 height 8
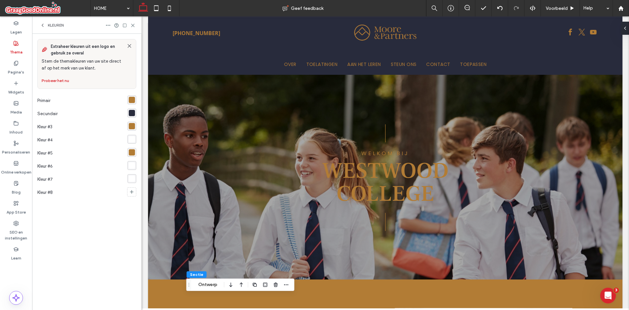
click at [46, 26] on div "Kleuren" at bounding box center [52, 25] width 24 height 5
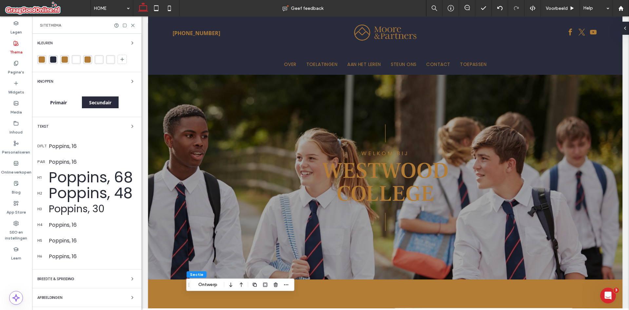
click at [78, 123] on div "Tekst" at bounding box center [86, 126] width 99 height 8
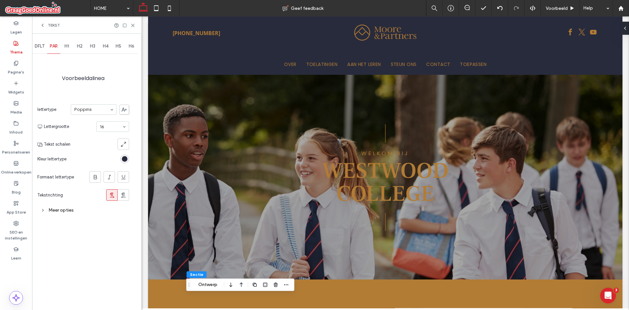
click at [42, 44] on span "DFLT" at bounding box center [40, 46] width 10 height 5
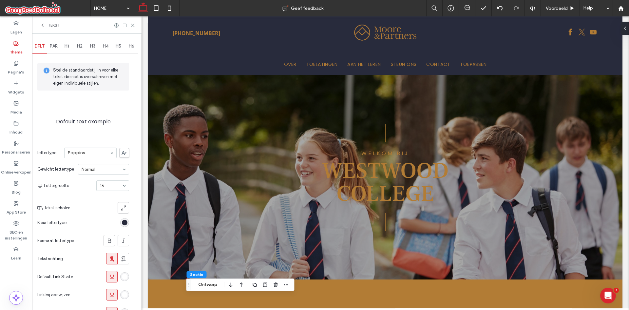
click at [48, 48] on div "PAR" at bounding box center [53, 46] width 13 height 14
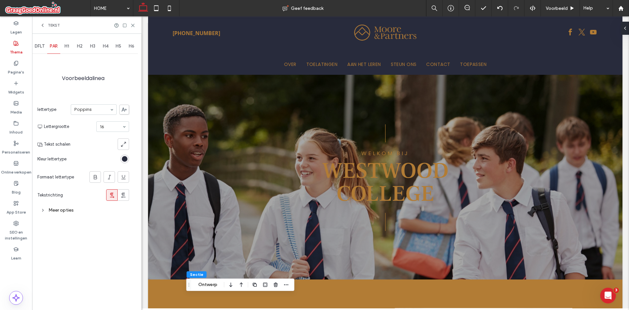
click at [32, 42] on div "Lagen Thema Pagina's Widgets Media Inhoud Personaliseren Online verkopen Blog A…" at bounding box center [16, 162] width 32 height 293
click at [33, 43] on div "DFLT" at bounding box center [39, 46] width 15 height 14
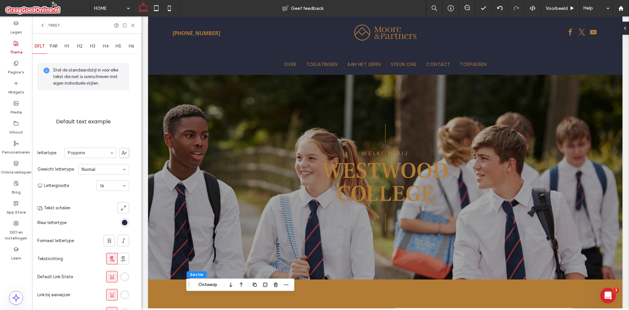
click at [53, 49] on div "PAR" at bounding box center [53, 46] width 13 height 14
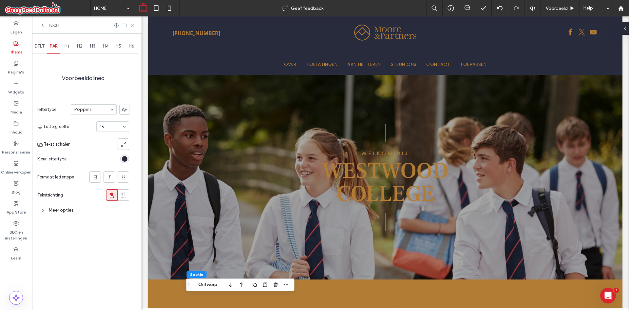
click at [42, 47] on span "DFLT" at bounding box center [40, 46] width 10 height 5
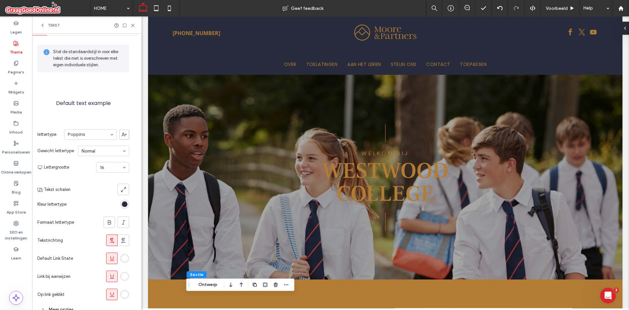
scroll to position [0, 0]
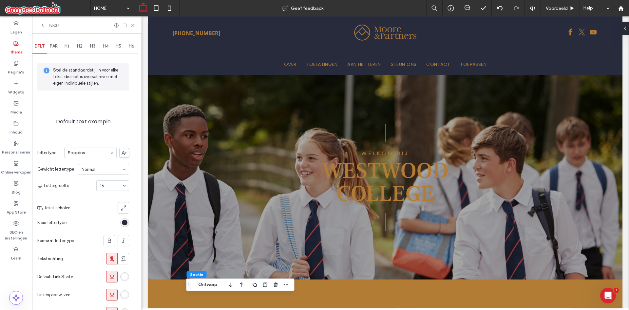
click at [79, 41] on div "H2" at bounding box center [79, 46] width 13 height 14
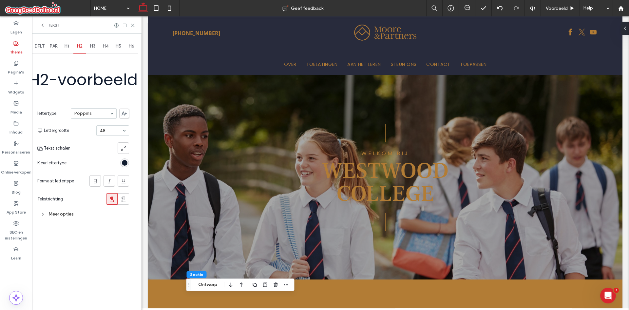
click at [89, 46] on div "H3" at bounding box center [92, 46] width 13 height 14
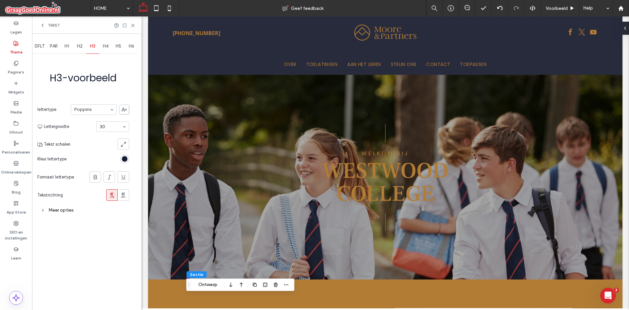
click at [96, 47] on div "H3" at bounding box center [92, 46] width 13 height 14
click at [105, 45] on span "H4" at bounding box center [106, 46] width 6 height 5
click at [123, 47] on div "H5" at bounding box center [118, 46] width 13 height 14
click at [138, 47] on div "DFLT PAR H1 H2 H3 H4 H5 H6 H5-voorbeeld lettertype Poppins Lettergrootte 16 Tek…" at bounding box center [86, 172] width 109 height 276
click at [132, 49] on div "H6" at bounding box center [131, 46] width 13 height 14
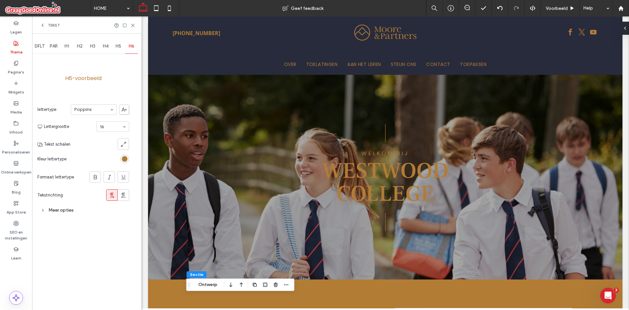
click at [119, 48] on span "H5" at bounding box center [119, 46] width 6 height 5
click at [73, 46] on div "H1" at bounding box center [66, 46] width 13 height 14
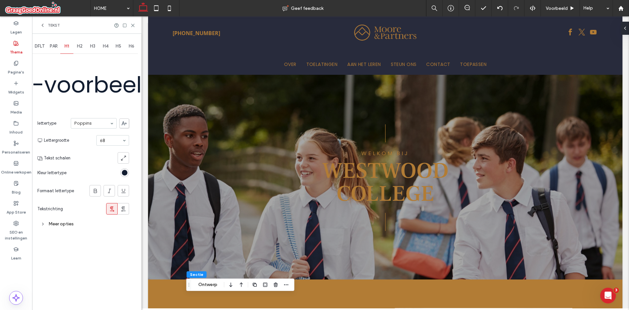
click at [69, 46] on span "H1" at bounding box center [67, 46] width 5 height 5
click at [49, 44] on div "PAR" at bounding box center [53, 46] width 13 height 14
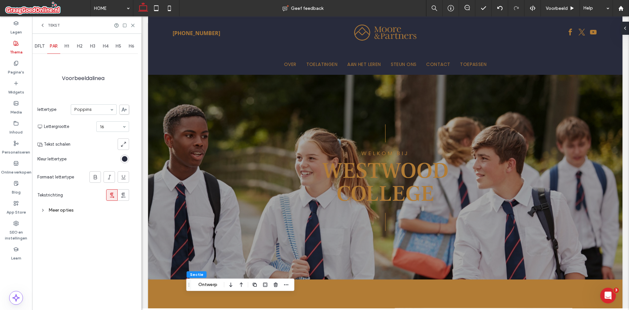
click at [42, 46] on span "DFLT" at bounding box center [40, 46] width 10 height 5
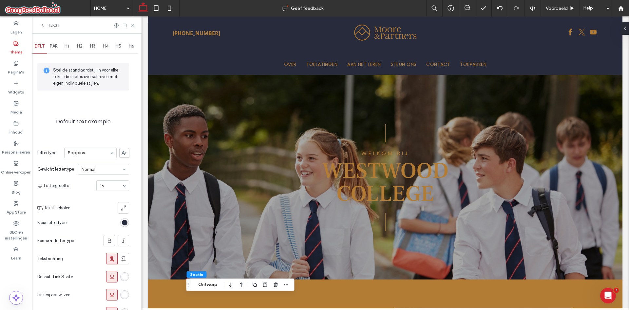
click at [69, 47] on span "H1" at bounding box center [67, 46] width 5 height 5
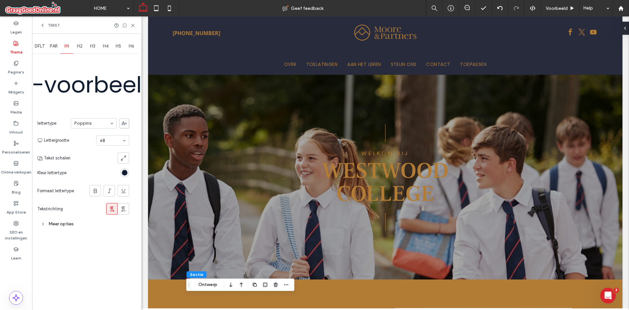
click at [78, 44] on span "H2" at bounding box center [80, 46] width 6 height 5
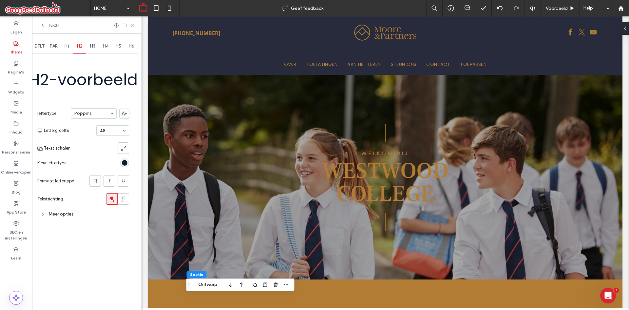
click at [89, 45] on div "H3" at bounding box center [92, 46] width 13 height 14
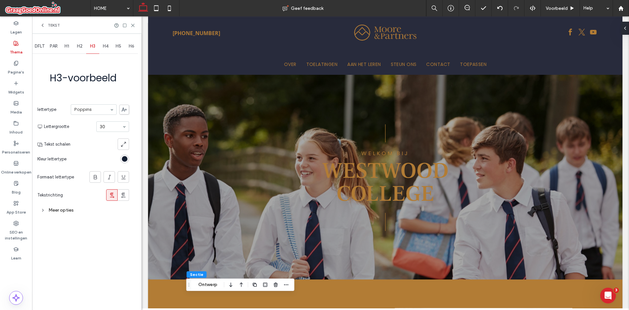
click at [108, 45] on span "H4" at bounding box center [106, 46] width 6 height 5
click at [94, 44] on span "H3" at bounding box center [92, 46] width 5 height 5
click at [105, 47] on span "H4" at bounding box center [106, 46] width 6 height 5
click at [86, 45] on div "H2" at bounding box center [79, 46] width 13 height 14
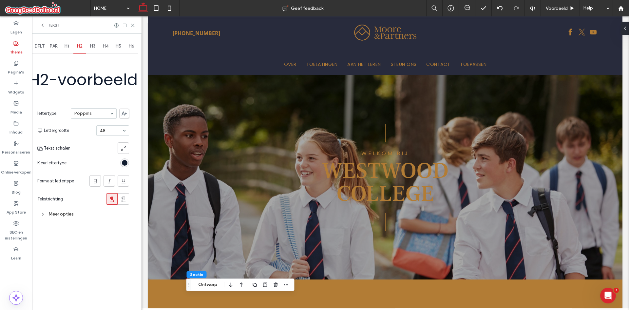
click at [81, 46] on span "H2" at bounding box center [80, 46] width 6 height 5
click at [94, 46] on span "H3" at bounding box center [92, 46] width 5 height 5
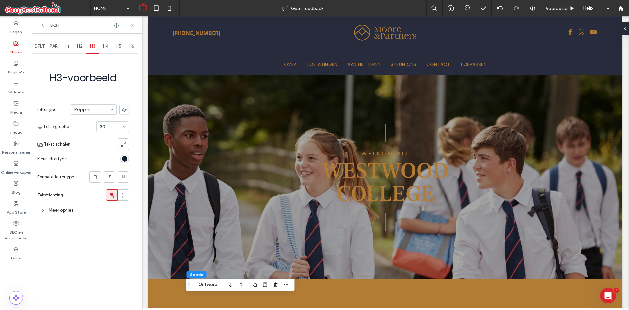
click at [106, 47] on span "H4" at bounding box center [106, 46] width 6 height 5
click at [116, 42] on div "H5" at bounding box center [118, 46] width 13 height 14
click at [139, 44] on div "DFLT PAR H1 H2 H3 H4 H5 H6 H5-voorbeeld lettertype Poppins Lettergrootte 16 Tek…" at bounding box center [86, 172] width 109 height 276
click at [114, 50] on div "H5" at bounding box center [118, 46] width 13 height 14
click at [140, 41] on div "DFLT PAR H1 H2 H3 H4 H5 H6 H5-voorbeeld lettertype Poppins Lettergrootte 16 Tek…" at bounding box center [86, 172] width 109 height 276
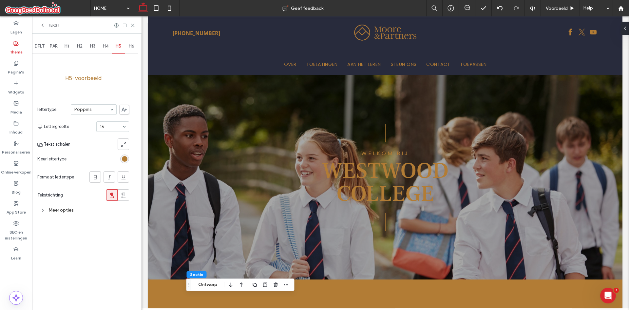
click at [134, 44] on span "H6" at bounding box center [132, 46] width 6 height 5
click at [124, 48] on div "H5" at bounding box center [118, 46] width 13 height 14
click at [106, 48] on span "H4" at bounding box center [106, 46] width 6 height 5
click at [97, 46] on div "H3" at bounding box center [92, 46] width 13 height 14
click at [106, 44] on span "H4" at bounding box center [106, 46] width 6 height 5
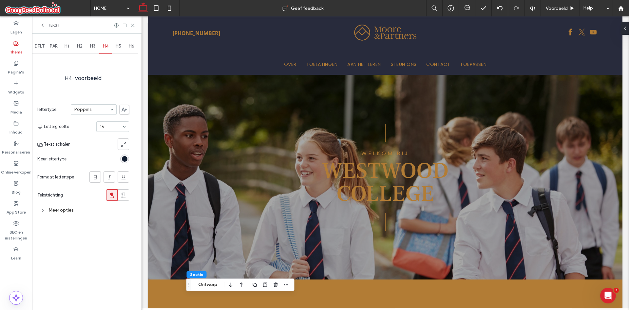
click at [116, 49] on div "H5" at bounding box center [118, 46] width 13 height 14
click at [105, 48] on span "H4" at bounding box center [106, 46] width 6 height 5
click at [97, 43] on div "H3" at bounding box center [92, 46] width 13 height 14
click at [80, 43] on div "H2" at bounding box center [79, 46] width 13 height 14
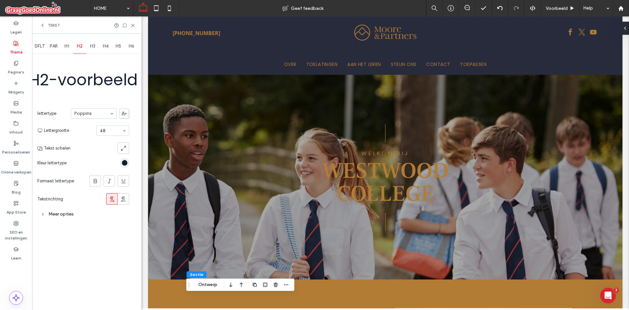
click at [66, 45] on span "H1" at bounding box center [67, 46] width 5 height 5
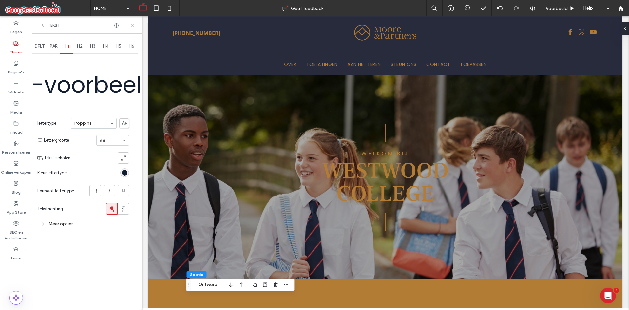
click at [77, 46] on div "H2" at bounding box center [79, 46] width 13 height 14
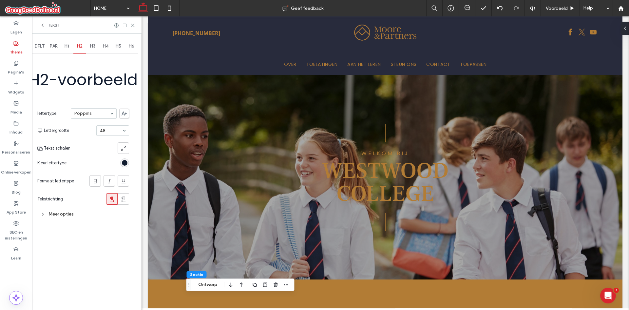
click at [94, 45] on span "H3" at bounding box center [92, 46] width 5 height 5
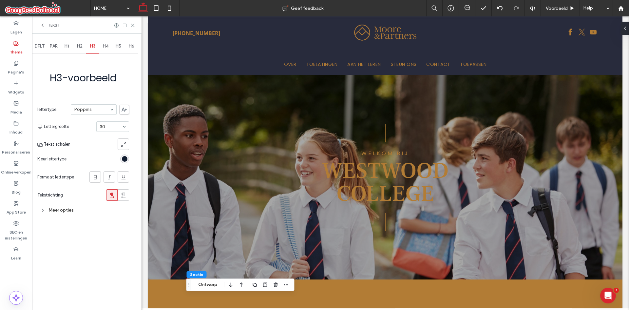
click at [107, 45] on span "H4" at bounding box center [106, 46] width 6 height 5
click at [115, 45] on div "H5" at bounding box center [118, 46] width 13 height 14
click at [134, 48] on div "H6" at bounding box center [131, 46] width 13 height 14
